Goal: Use online tool/utility: Utilize a website feature to perform a specific function

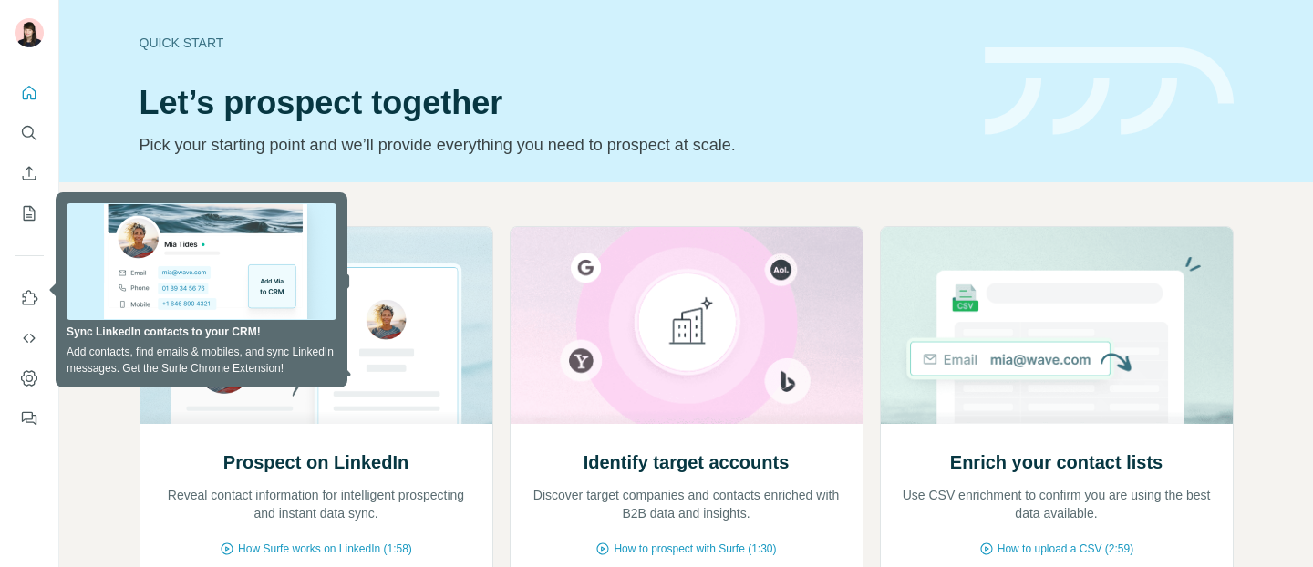
click at [615, 191] on div "Prospect on LinkedIn Reveal contact information for intelligent prospecting and…" at bounding box center [686, 483] width 1254 height 602
click at [29, 125] on icon "Search" at bounding box center [29, 133] width 18 height 18
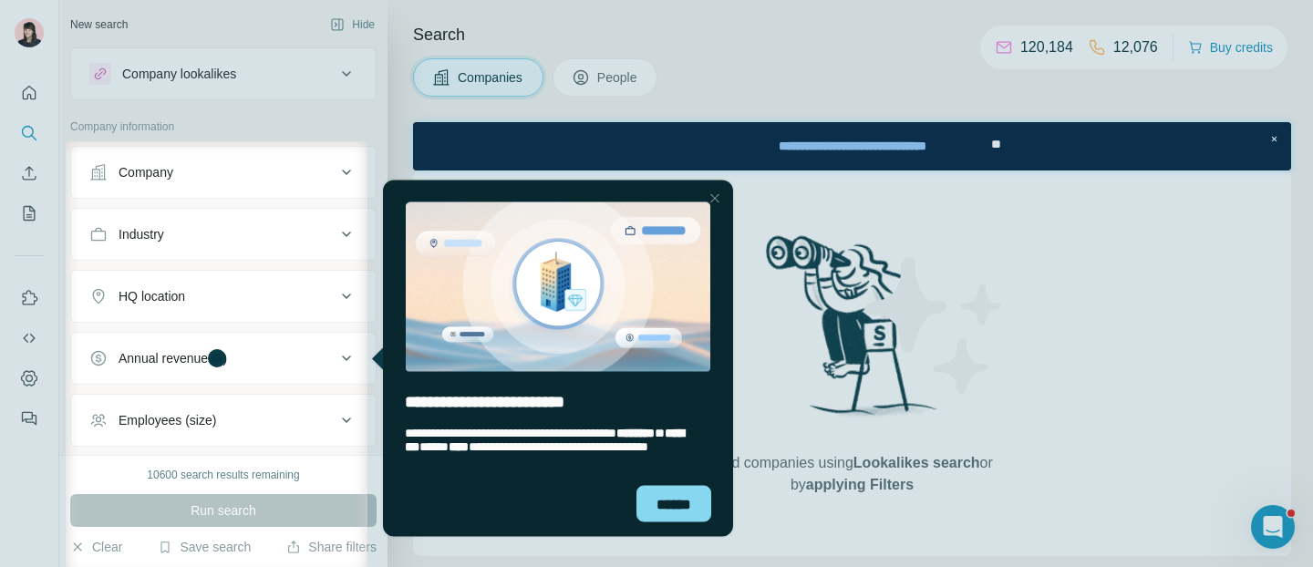
click at [720, 197] on div "Close Step" at bounding box center [715, 198] width 22 height 22
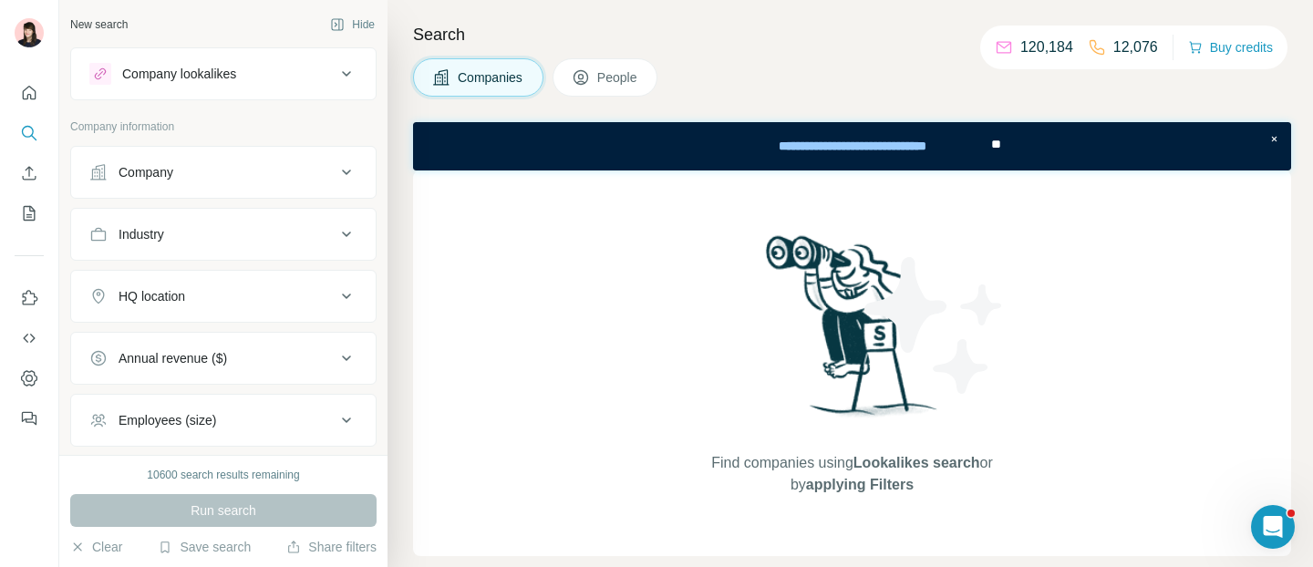
click at [256, 75] on div "Company lookalikes" at bounding box center [212, 74] width 246 height 22
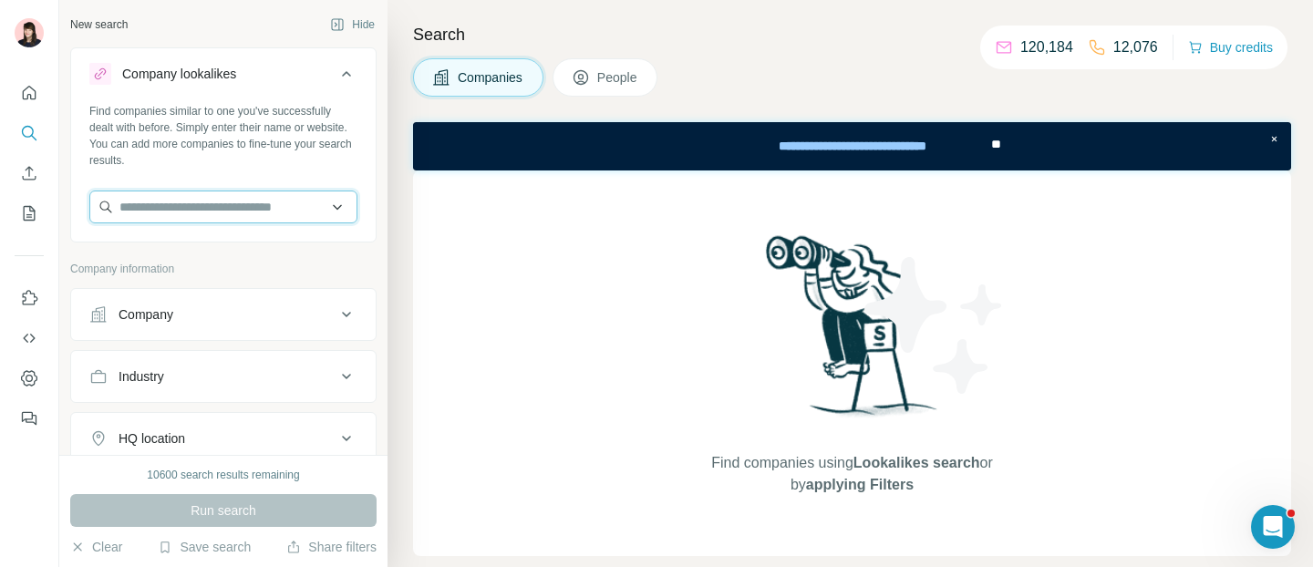
click at [235, 217] on input "text" at bounding box center [223, 207] width 268 height 33
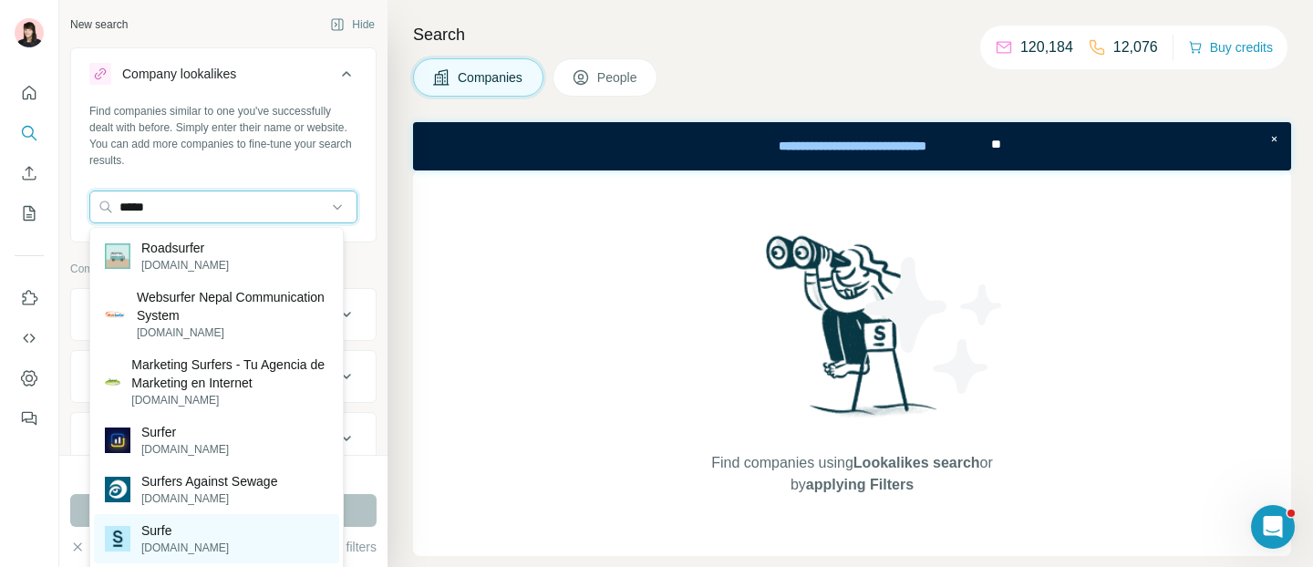
type input "*****"
click at [227, 534] on div "Surfe [DOMAIN_NAME]" at bounding box center [216, 538] width 245 height 49
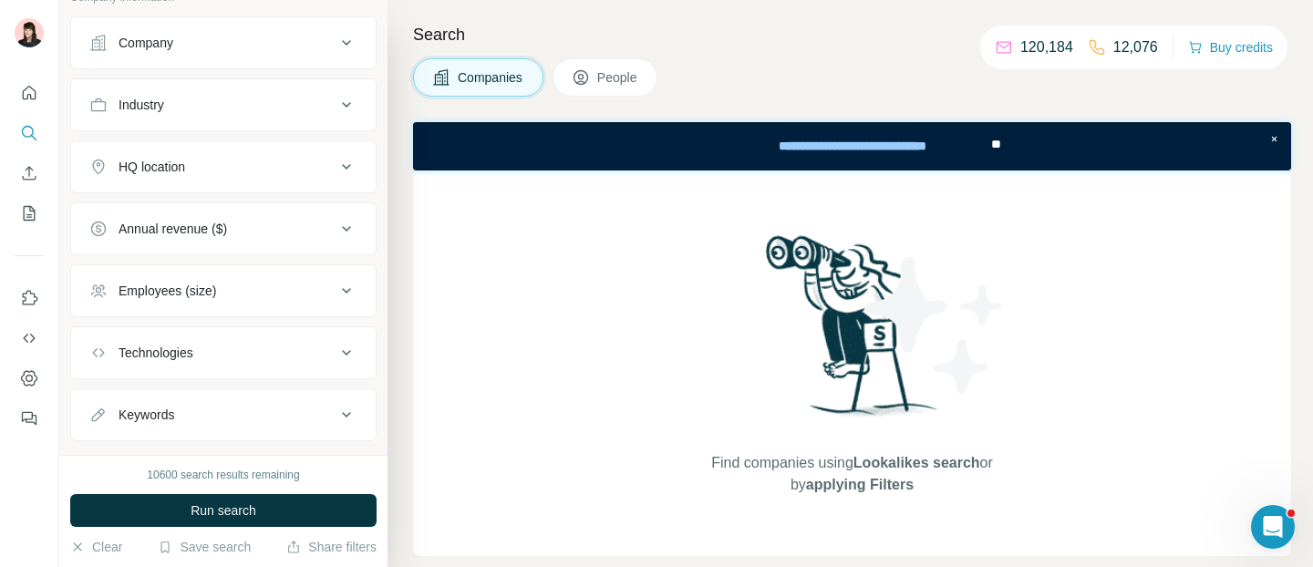
scroll to position [348, 0]
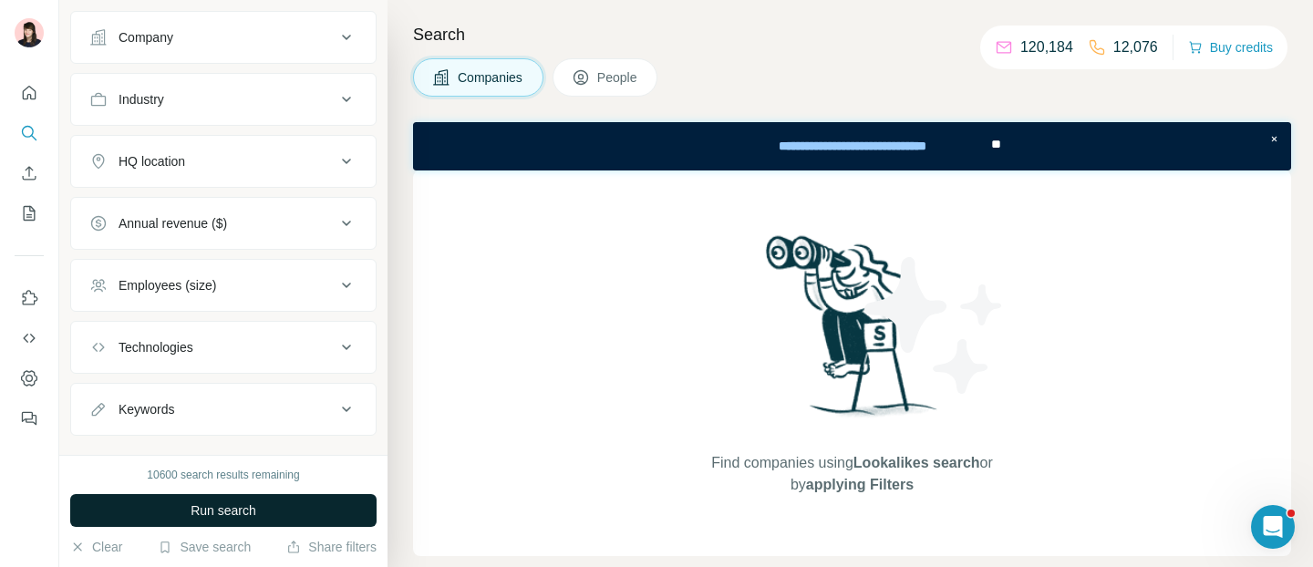
click at [239, 525] on button "Run search" at bounding box center [223, 510] width 306 height 33
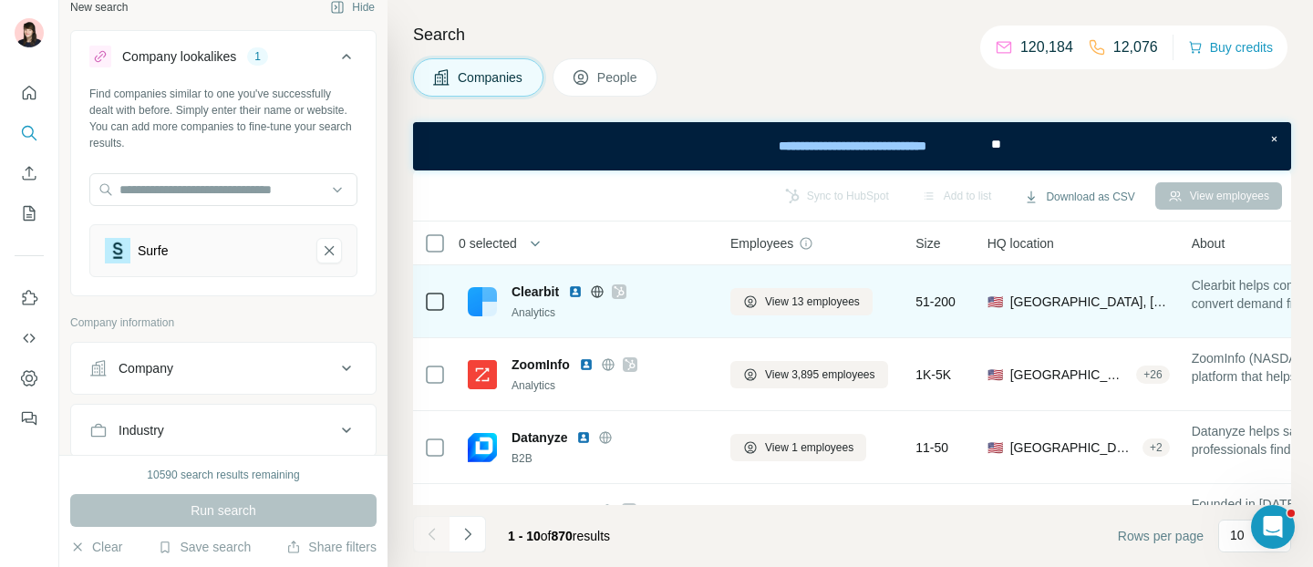
scroll to position [1, 0]
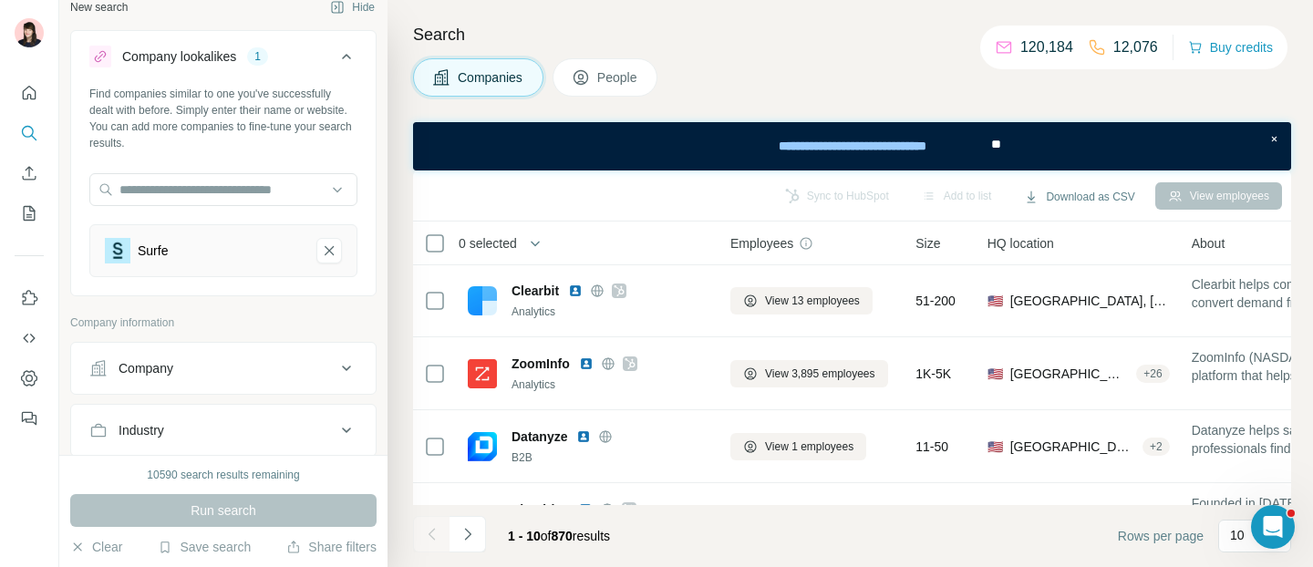
drag, startPoint x: 560, startPoint y: 535, endPoint x: 587, endPoint y: 536, distance: 27.4
click at [587, 535] on span "1 - 10 of 870 results" at bounding box center [559, 536] width 102 height 15
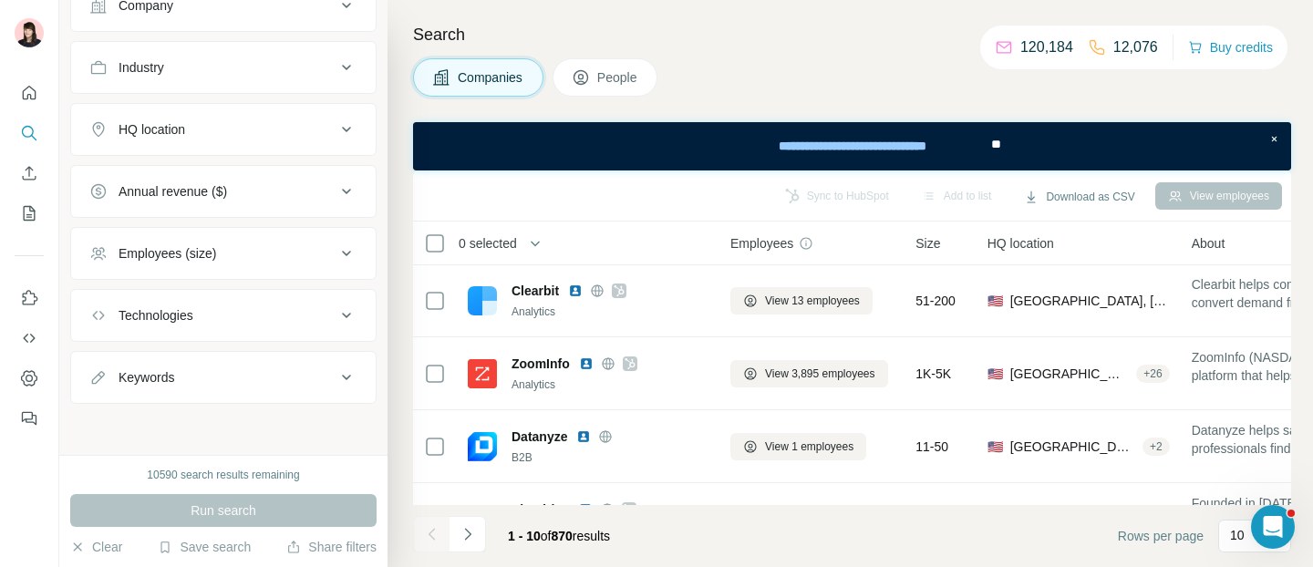
scroll to position [0, 0]
